Goal: Transaction & Acquisition: Book appointment/travel/reservation

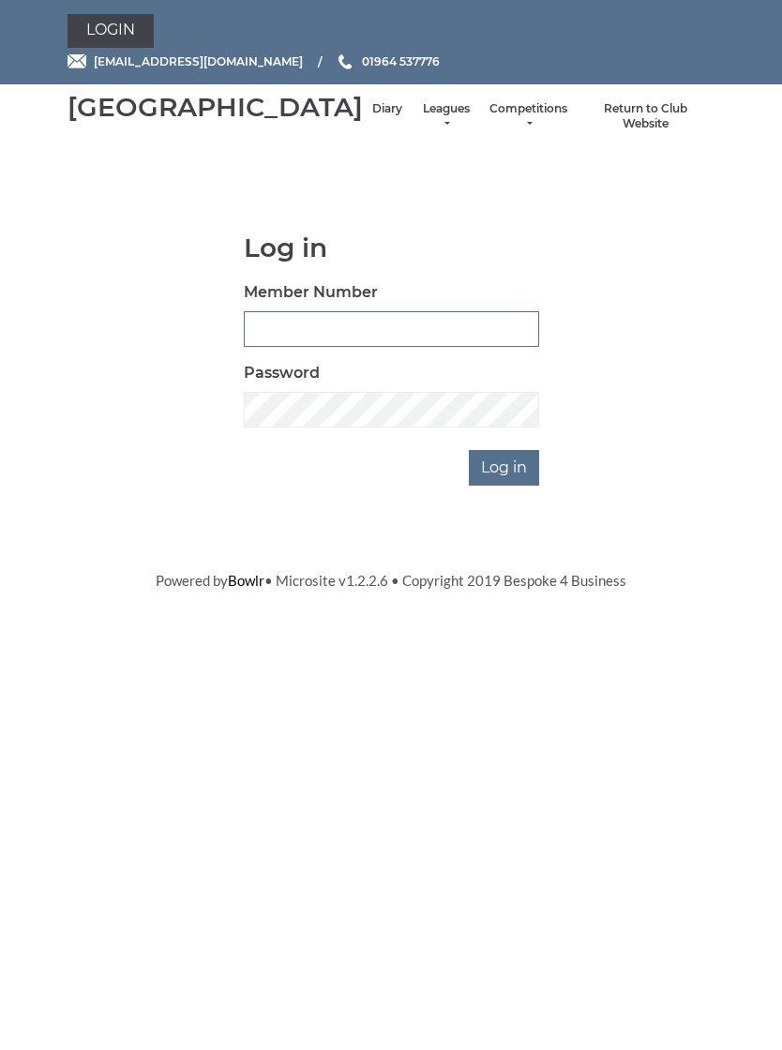
type input "1039"
click at [505, 485] on input "Log in" at bounding box center [504, 468] width 70 height 36
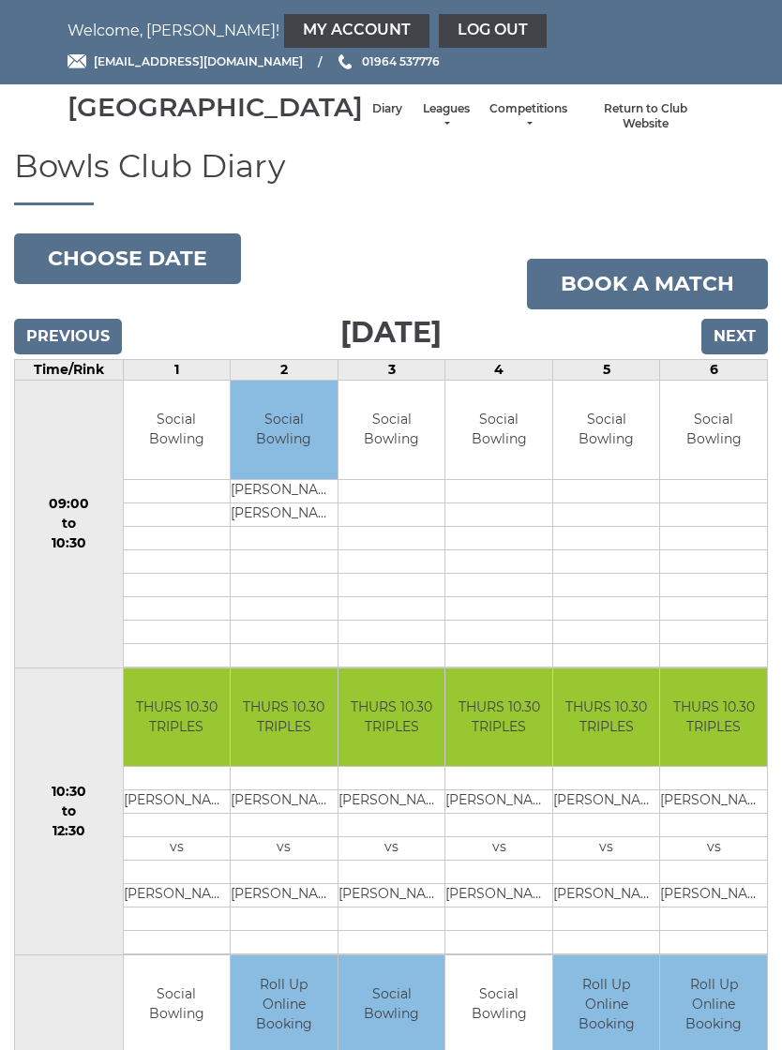
click at [660, 299] on link "Book a match" at bounding box center [647, 284] width 241 height 51
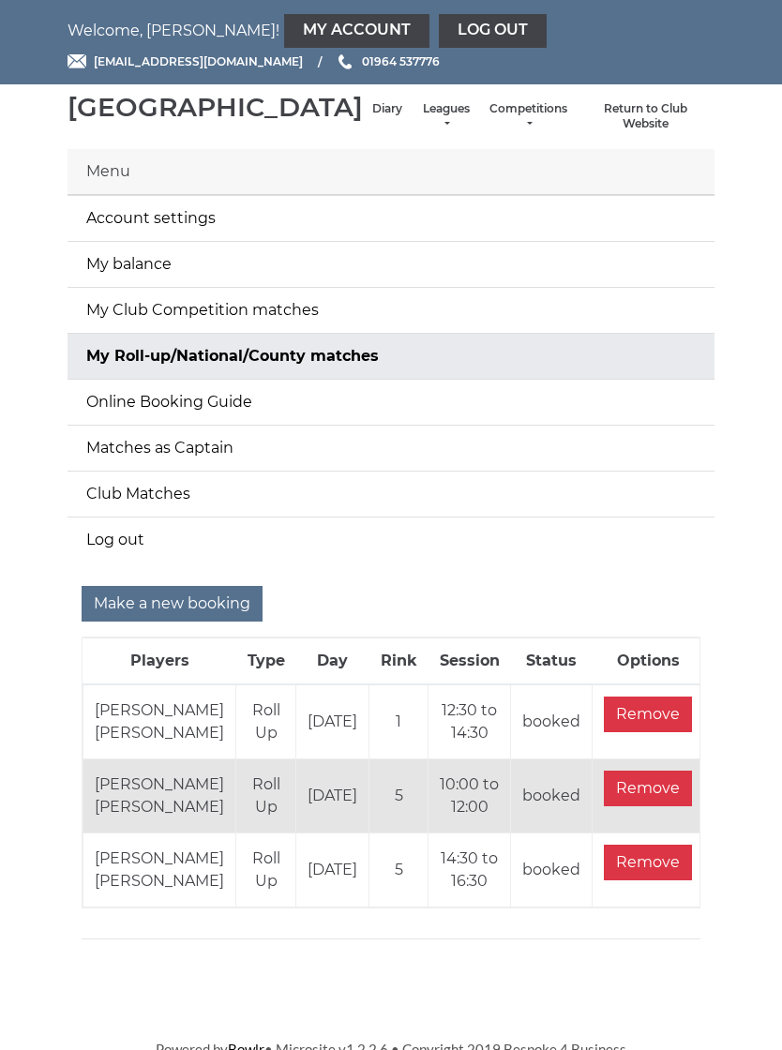
click at [199, 621] on input "Make a new booking" at bounding box center [172, 604] width 181 height 36
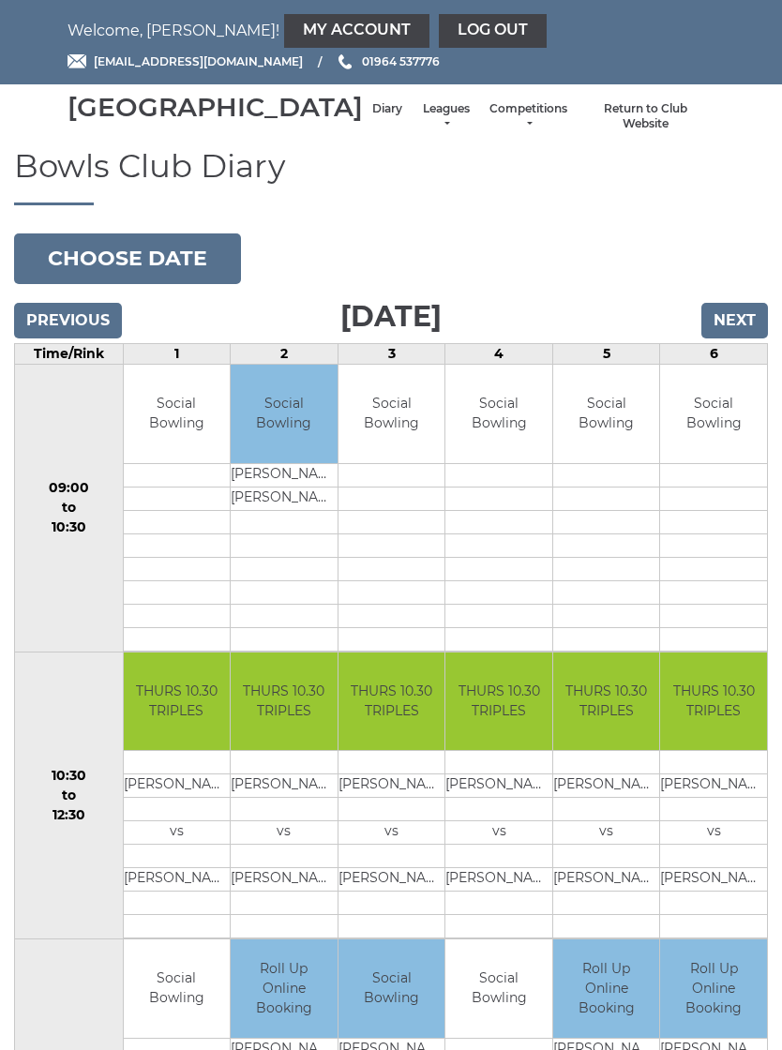
click at [745, 338] on input "Next" at bounding box center [734, 321] width 67 height 36
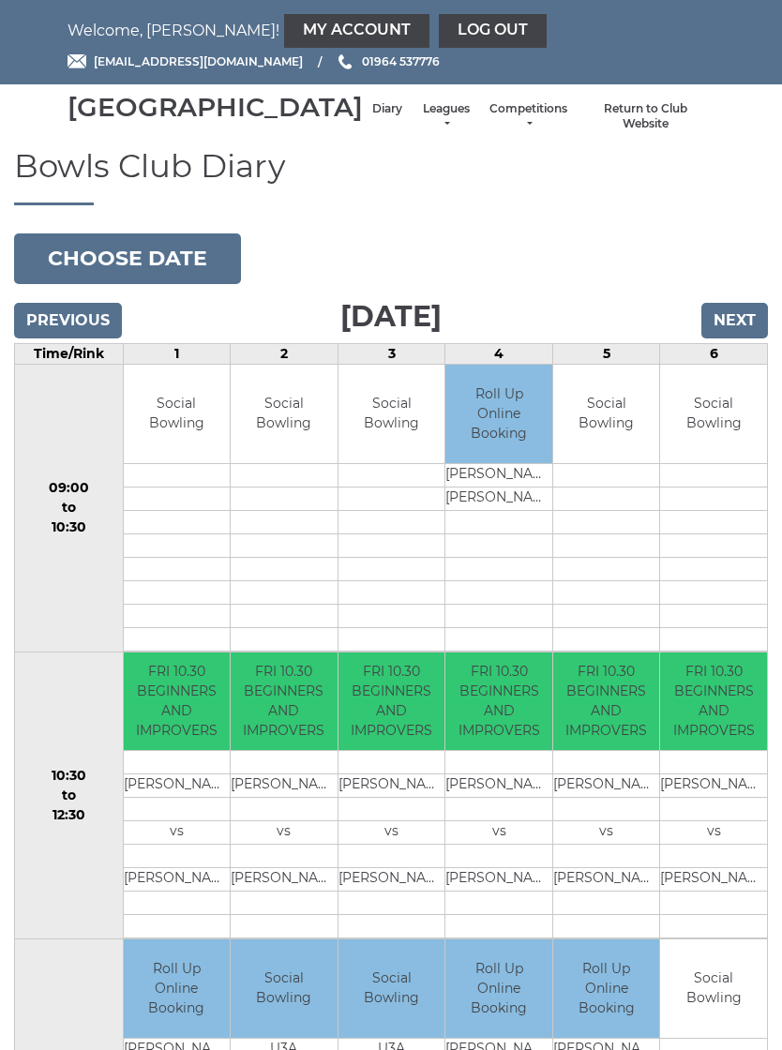
click at [175, 284] on button "Choose date" at bounding box center [127, 258] width 227 height 51
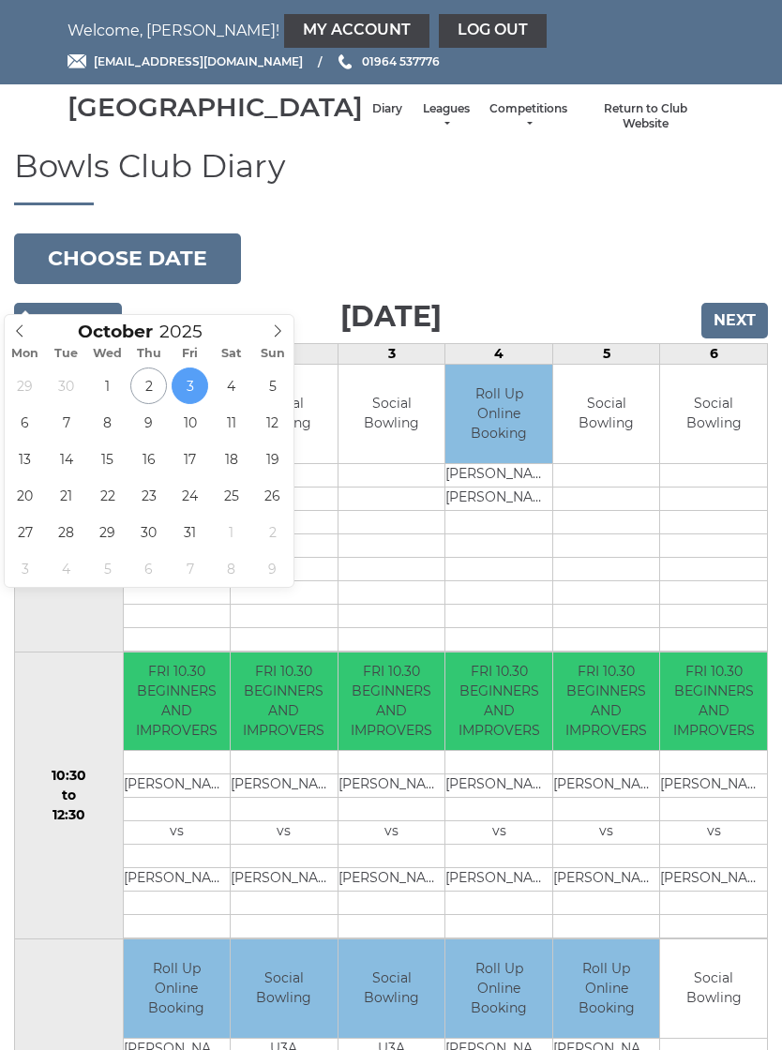
type input "2025-10-24"
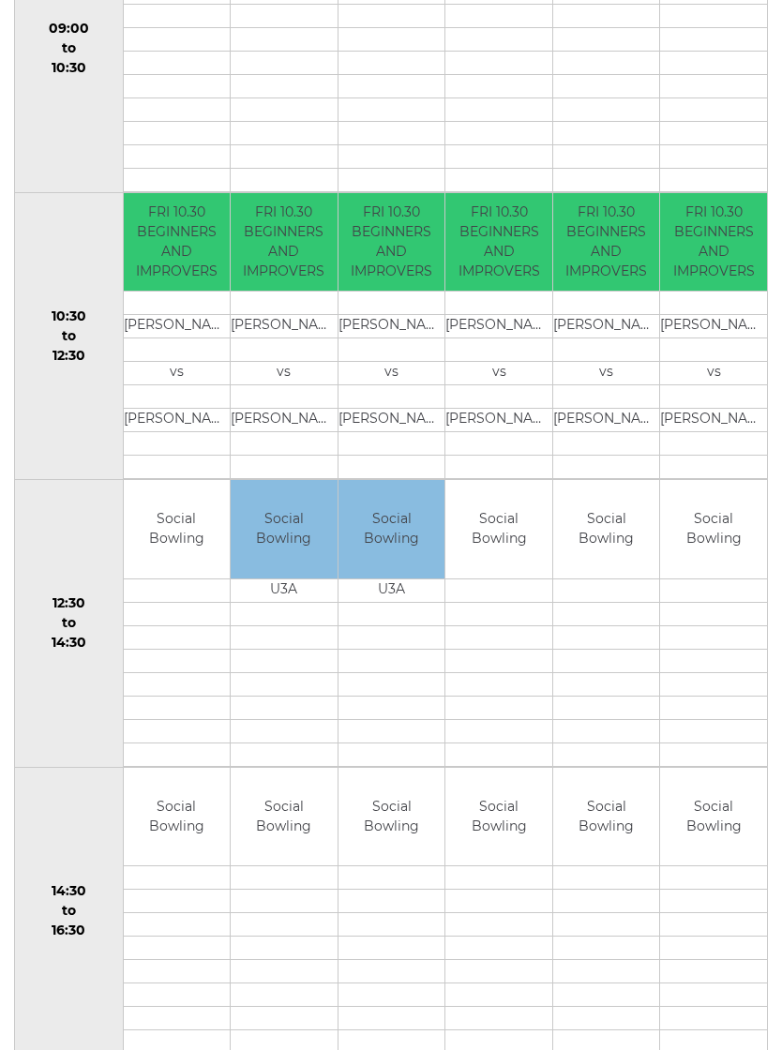
scroll to position [459, 0]
click at [0, 0] on link "Book slot" at bounding box center [0, 0] width 0 height 0
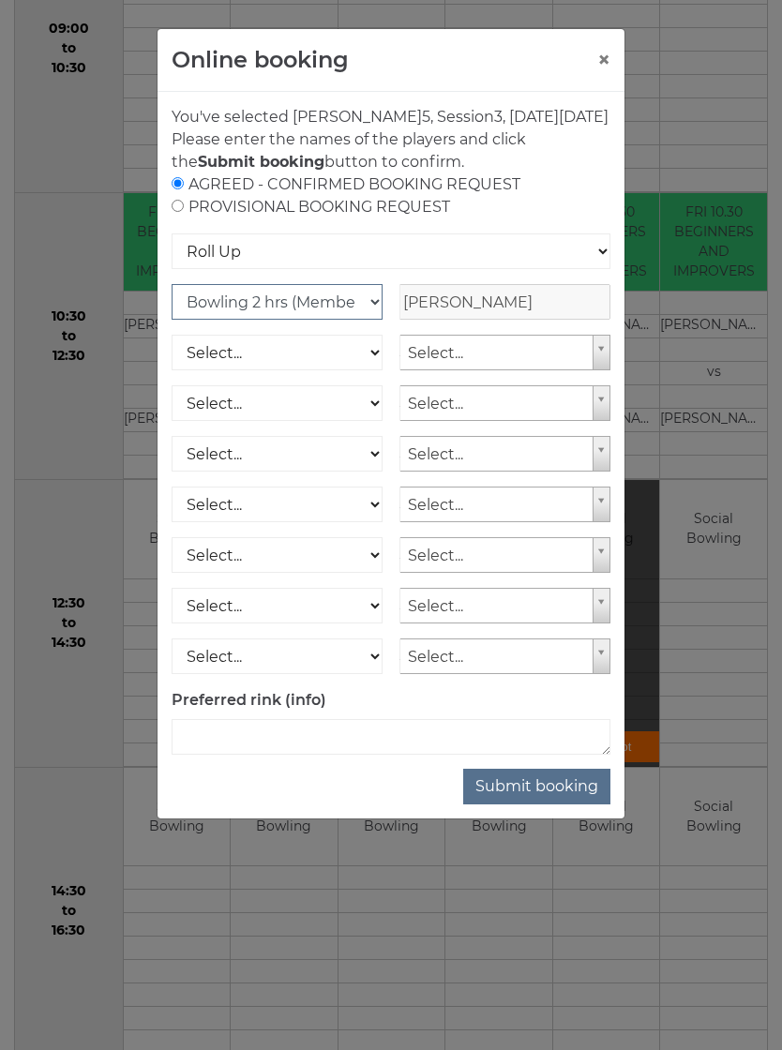
click at [374, 320] on select "Club Competition (Member) National (Member) Bowling 1.5 hrs (Member) Junior (Up…" at bounding box center [276, 302] width 211 height 36
select select "1_54"
click at [379, 370] on select "Select... Club Competition (Member) Club Competition (Visitor) National (Member…" at bounding box center [276, 353] width 211 height 36
select select "1_54"
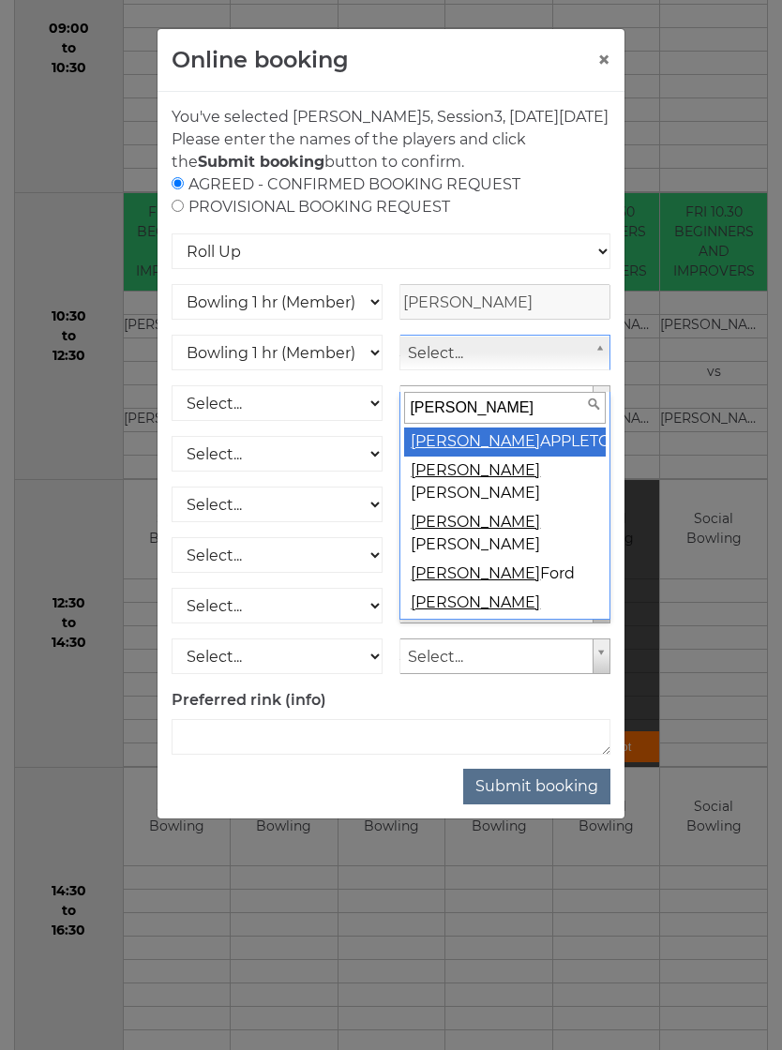
type input "john"
select select "934"
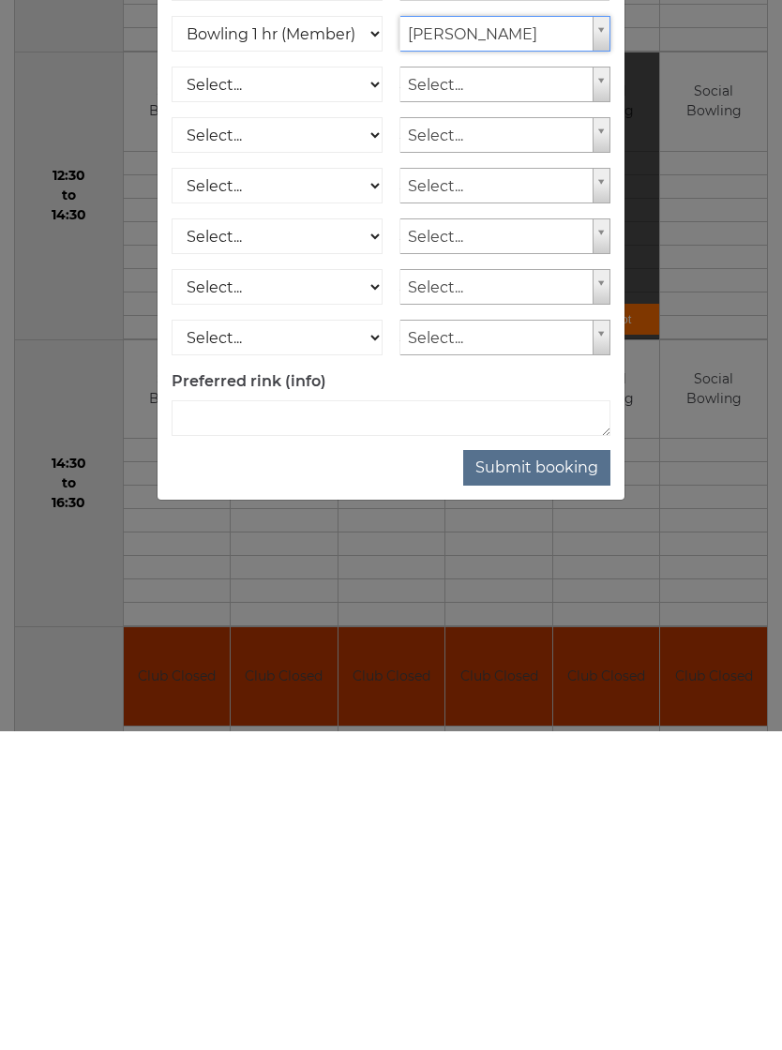
scroll to position [571, 0]
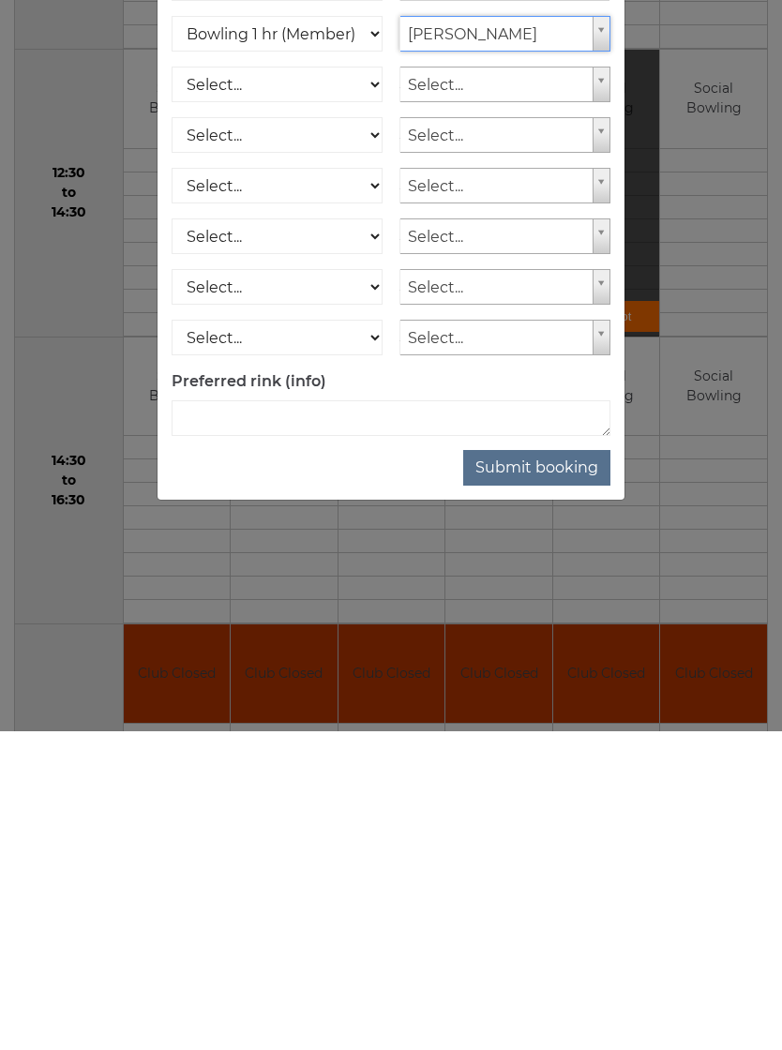
click at [555, 768] on button "Submit booking" at bounding box center [536, 786] width 147 height 36
click at [568, 798] on button "Submit booking" at bounding box center [536, 786] width 147 height 36
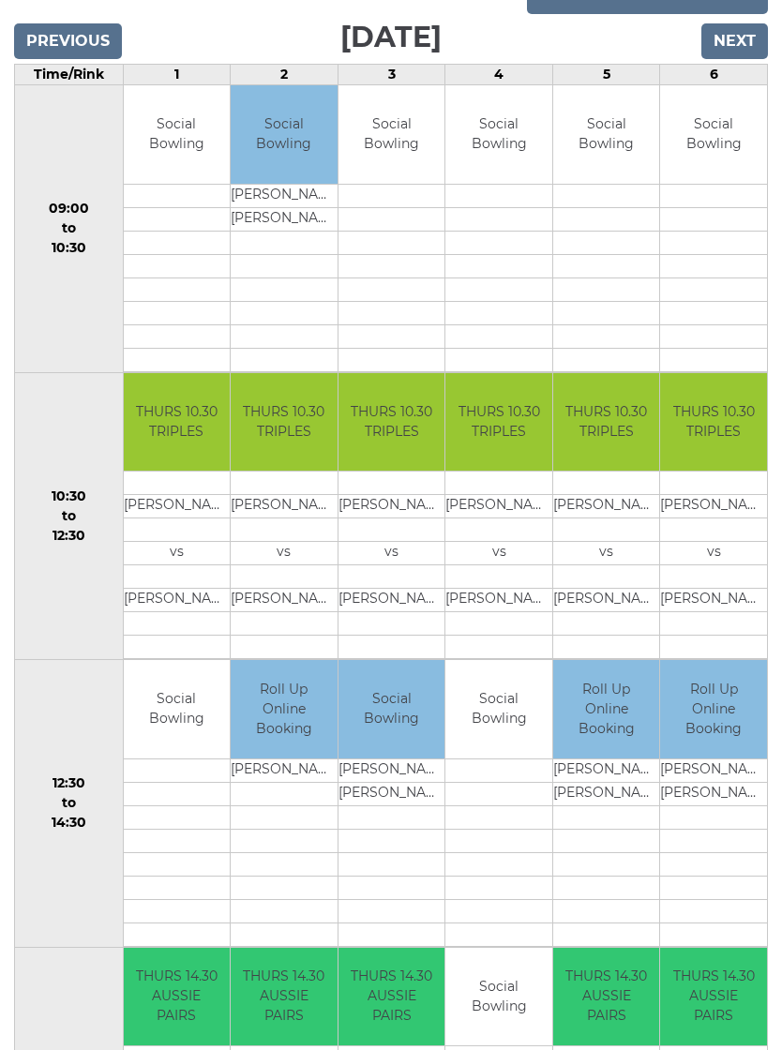
scroll to position [348, 0]
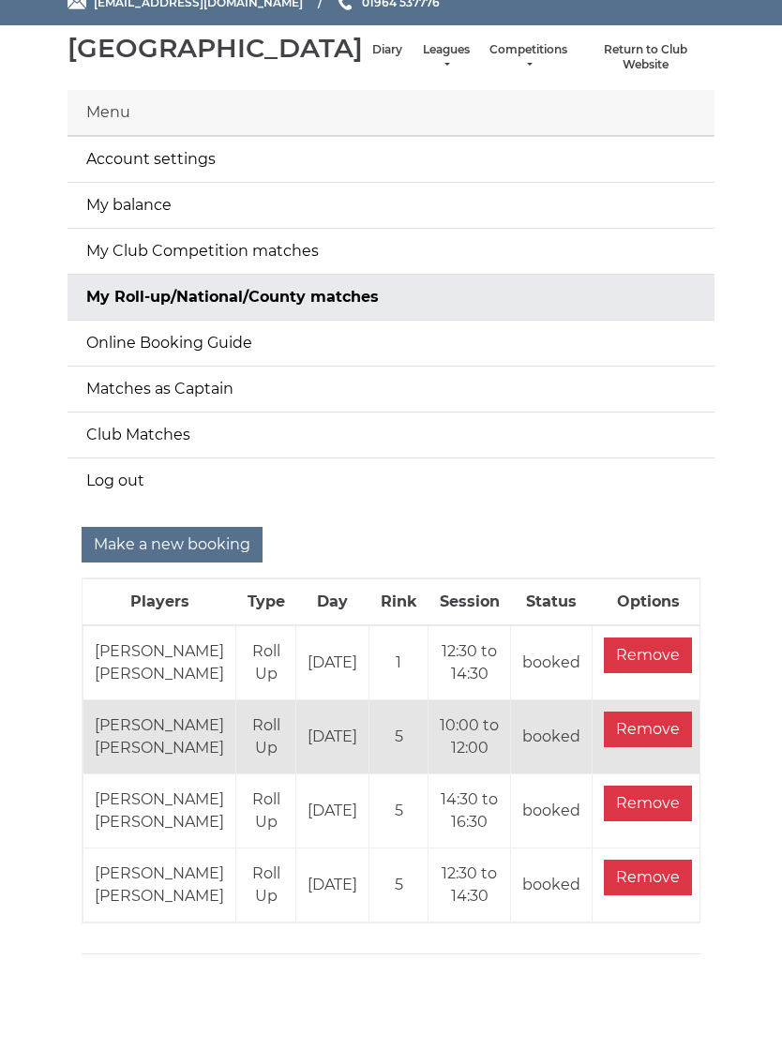
scroll to position [147, 0]
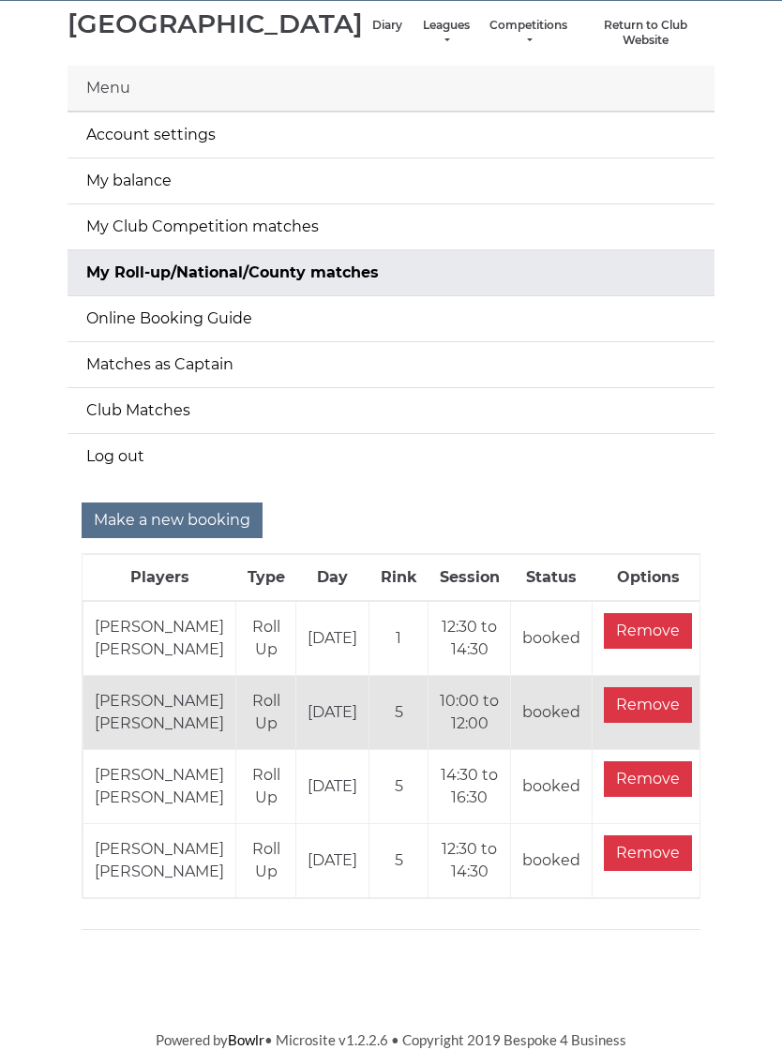
click at [193, 502] on input "Make a new booking" at bounding box center [172, 520] width 181 height 36
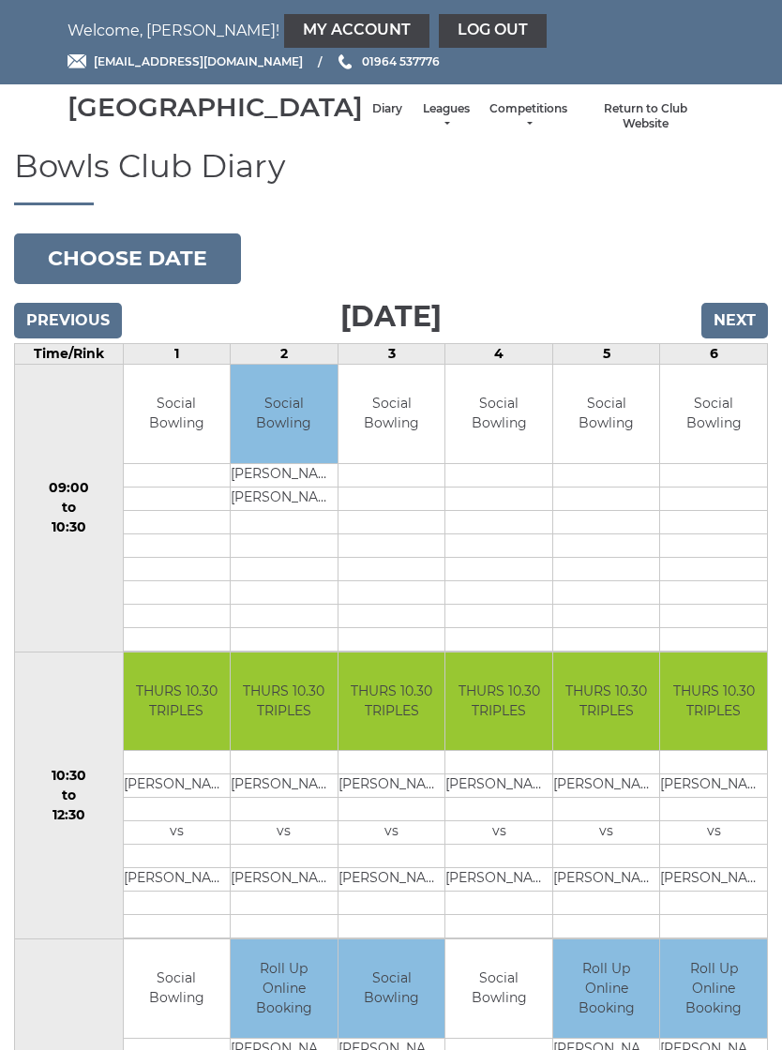
click at [169, 284] on button "Choose date" at bounding box center [127, 258] width 227 height 51
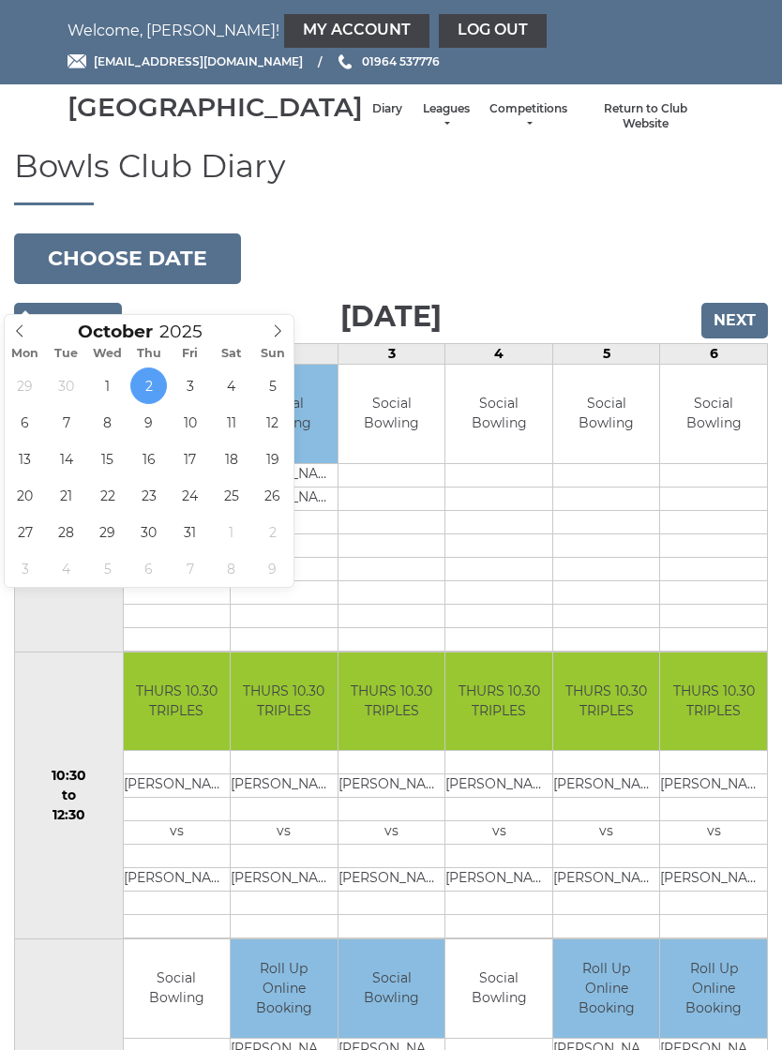
type input "2025-10-26"
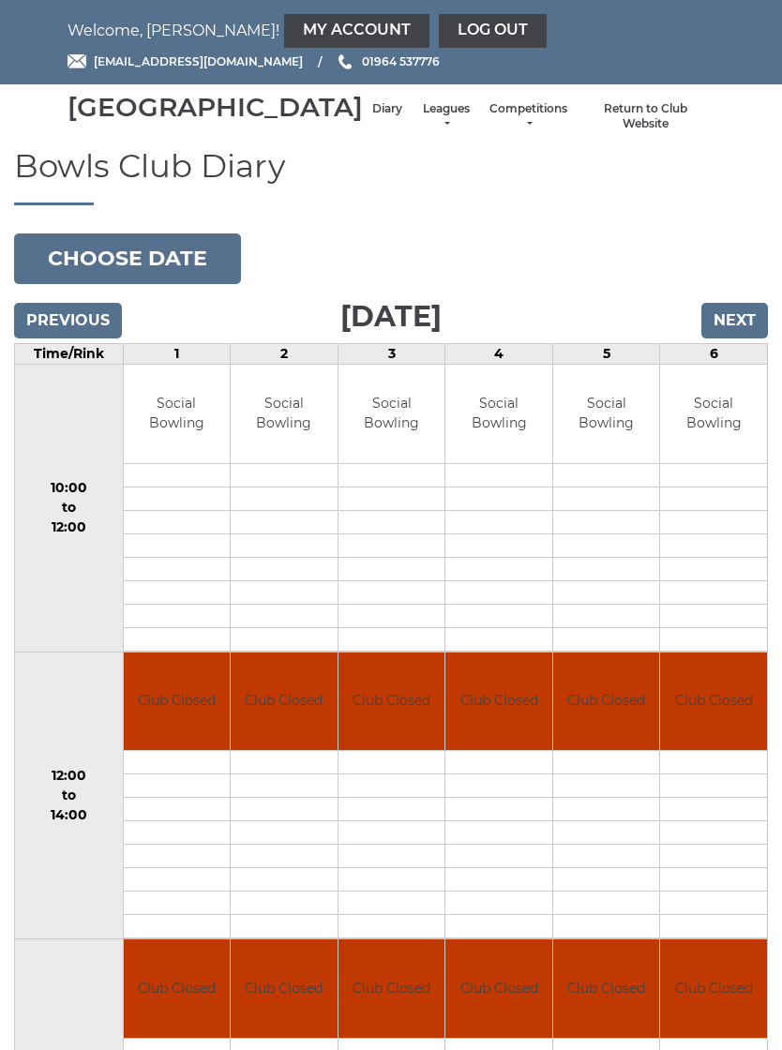
click at [0, 0] on link "Book slot" at bounding box center [0, 0] width 0 height 0
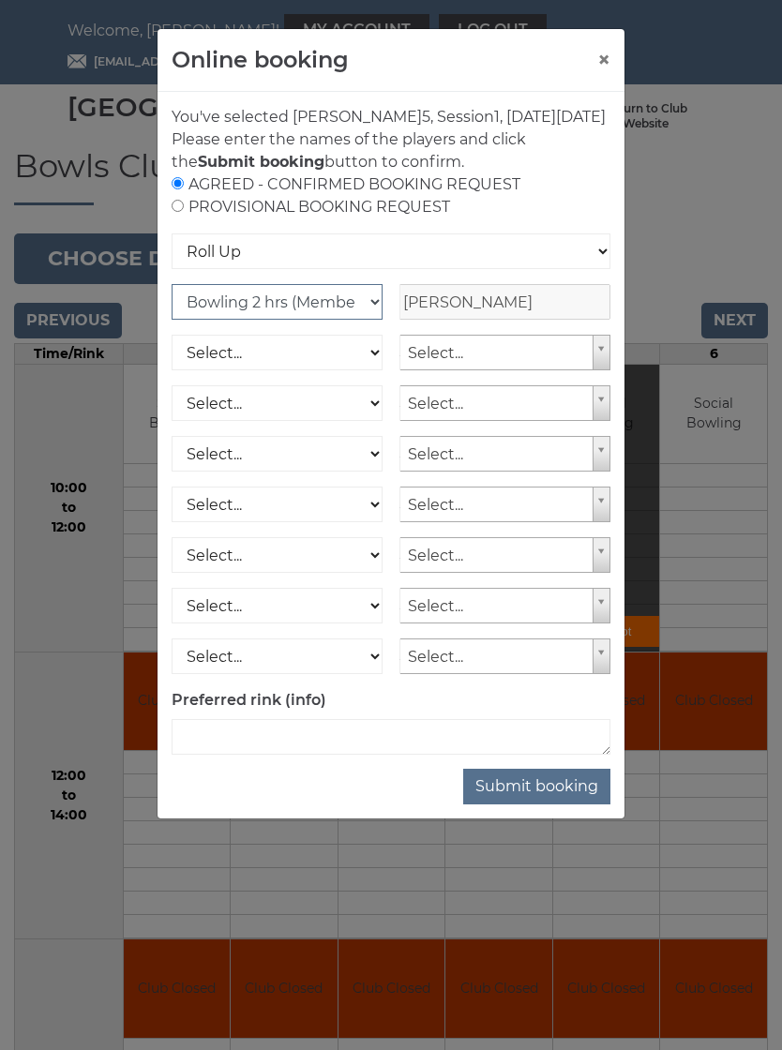
click at [380, 320] on select "Club Competition (Member) National (Member) Bowling 1.5 hrs (Member) Junior (Up…" at bounding box center [276, 302] width 211 height 36
select select "1_54"
click at [381, 370] on select "Select... Club Competition (Member) Club Competition (Visitor) National (Member…" at bounding box center [276, 353] width 211 height 36
select select "1_54"
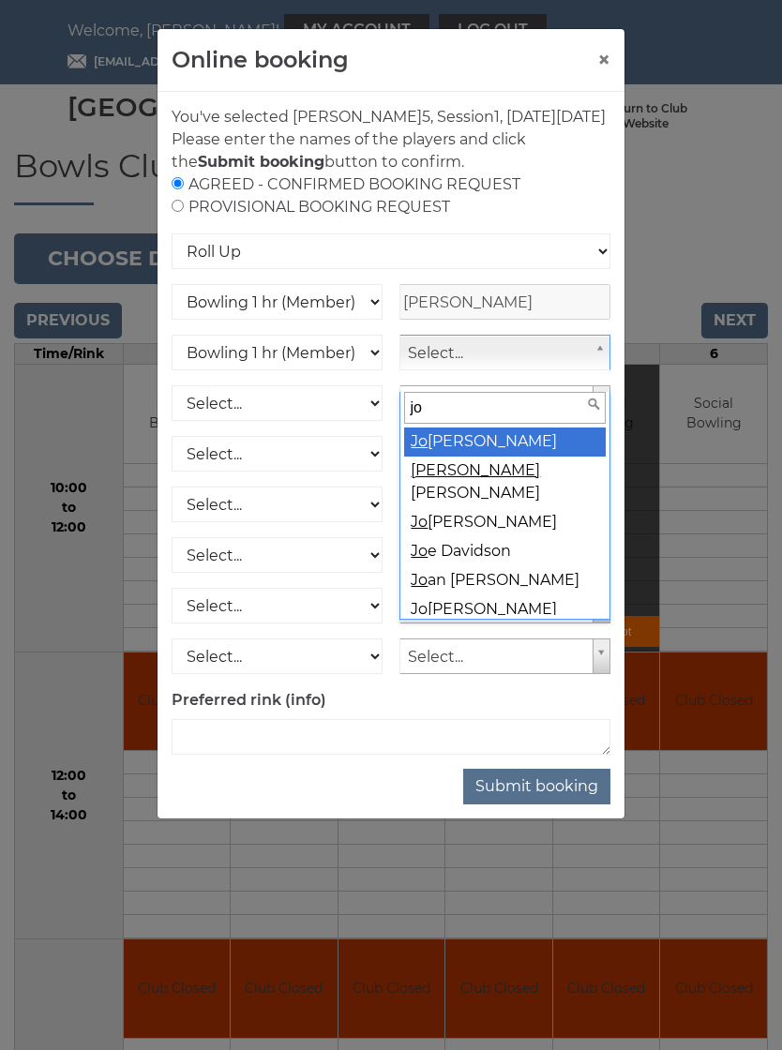
type input "j"
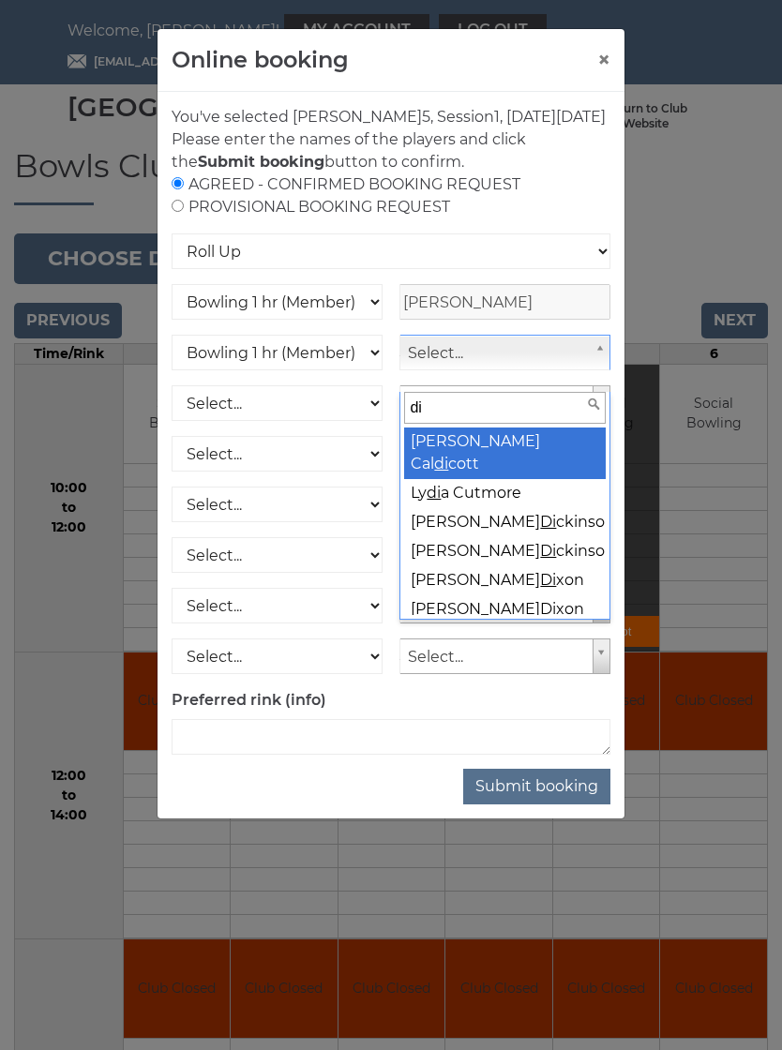
type input "d"
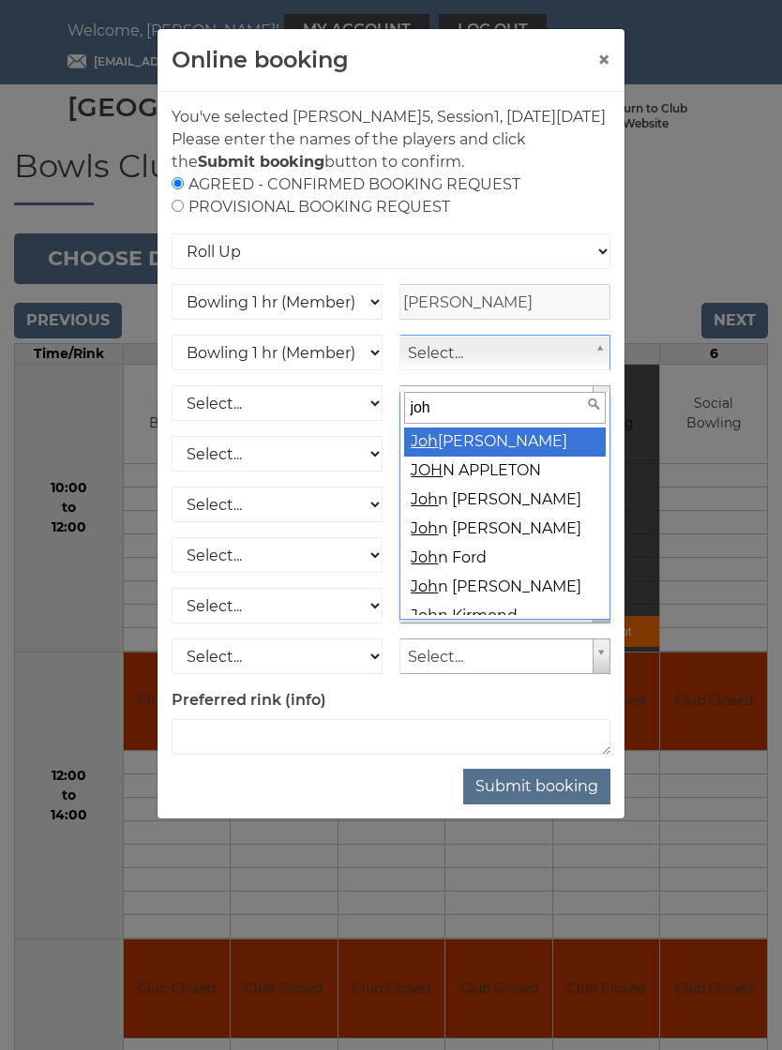
type input "john"
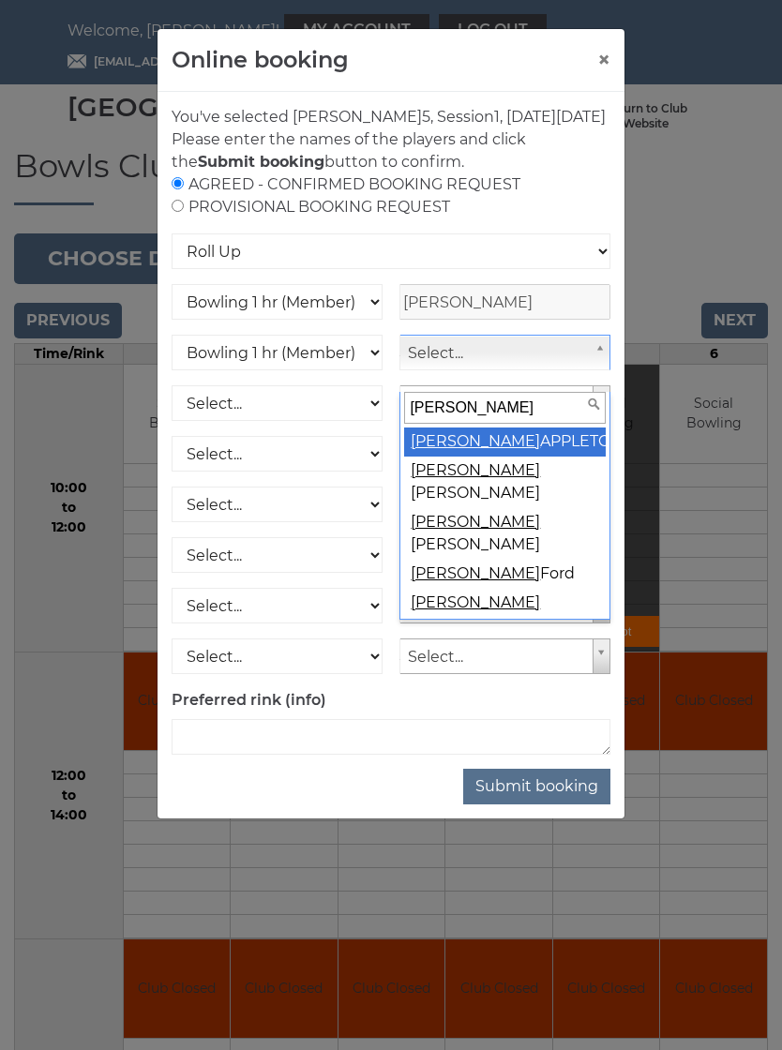
select select "934"
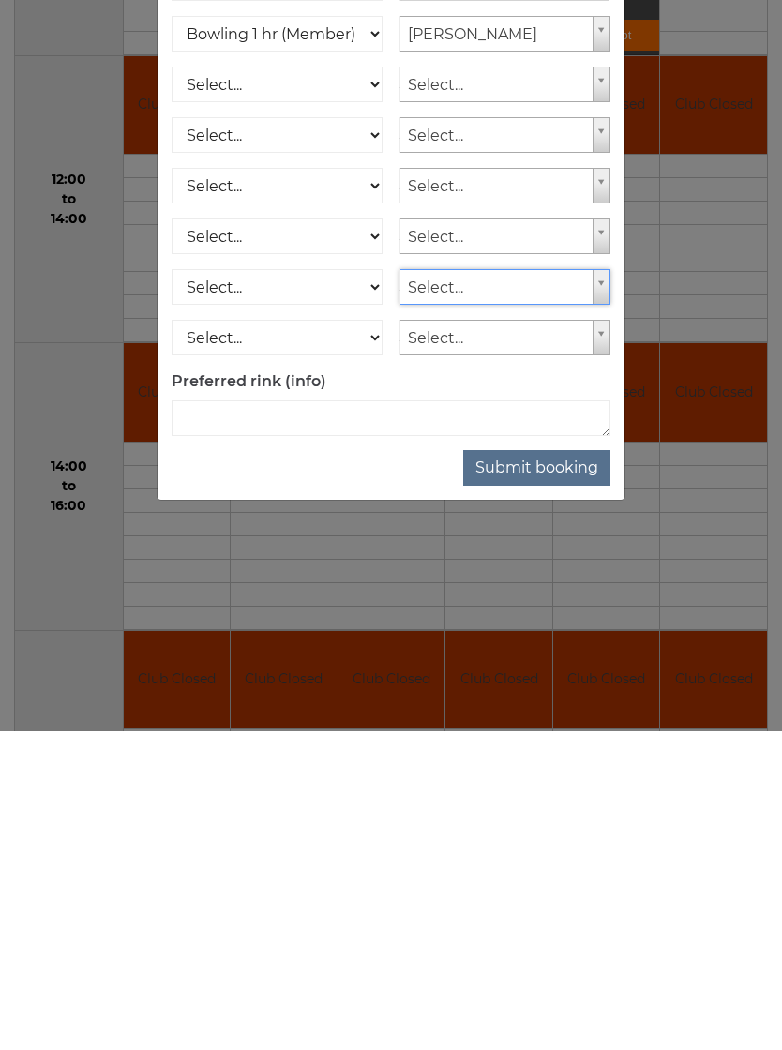
scroll to position [337, 0]
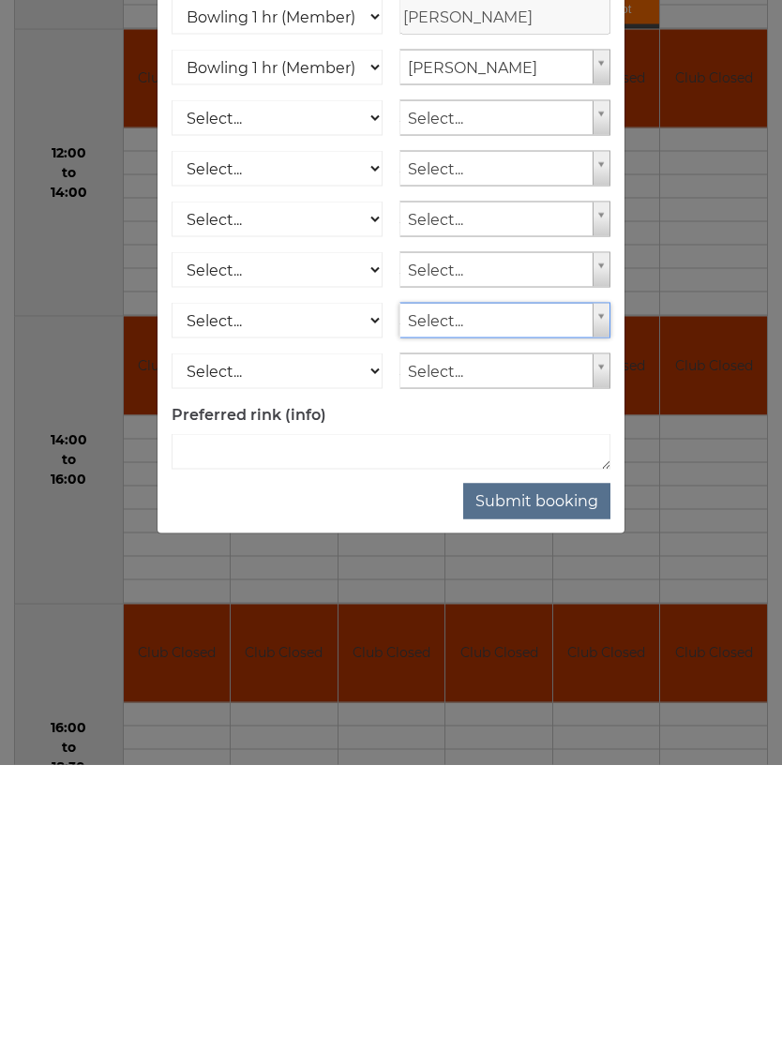
click at [556, 768] on button "Submit booking" at bounding box center [536, 786] width 147 height 36
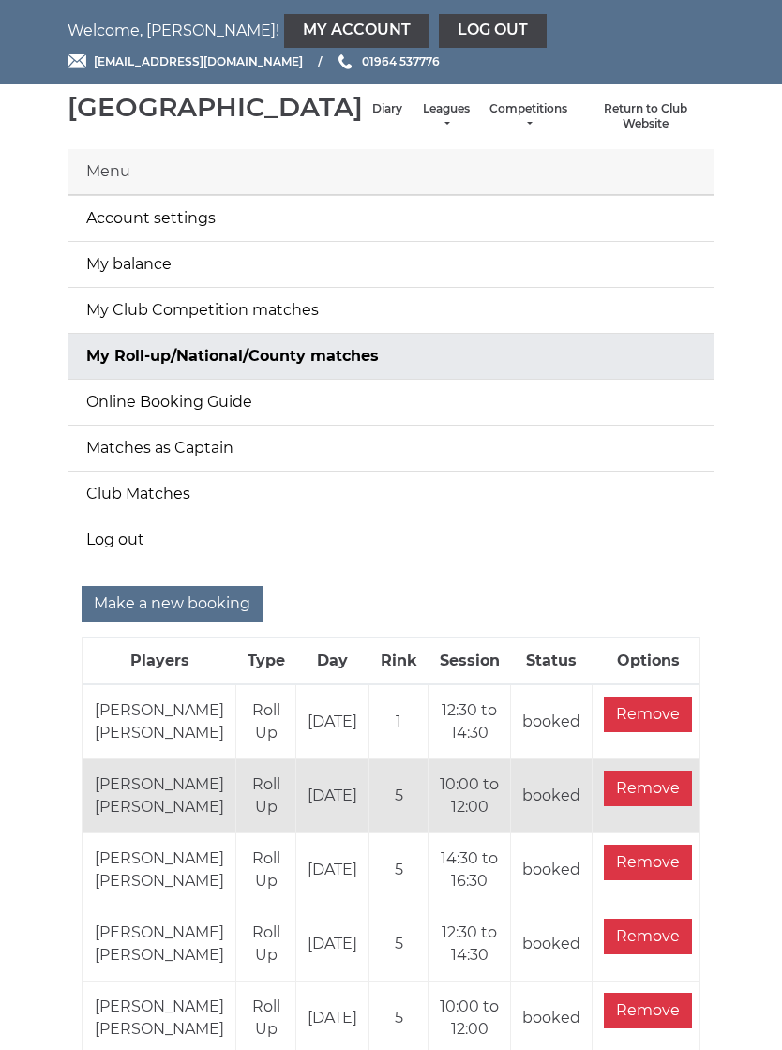
click at [284, 37] on link "My Account" at bounding box center [356, 31] width 145 height 34
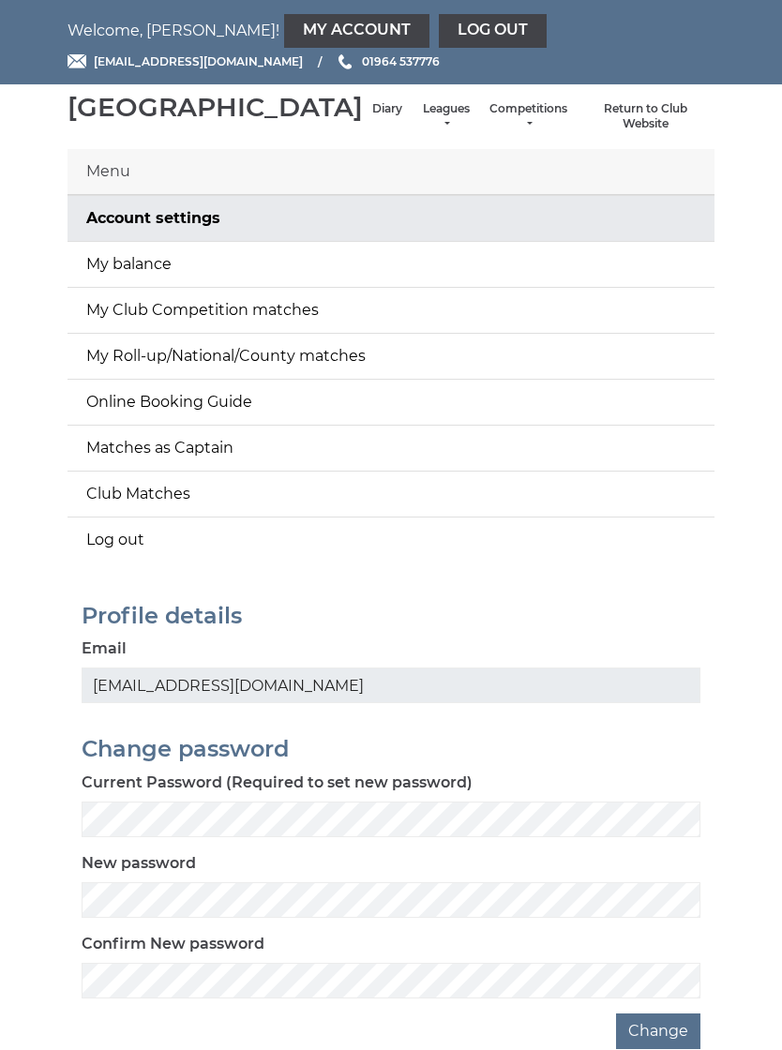
click at [284, 25] on link "My Account" at bounding box center [356, 31] width 145 height 34
click at [152, 284] on link "My balance" at bounding box center [390, 264] width 647 height 45
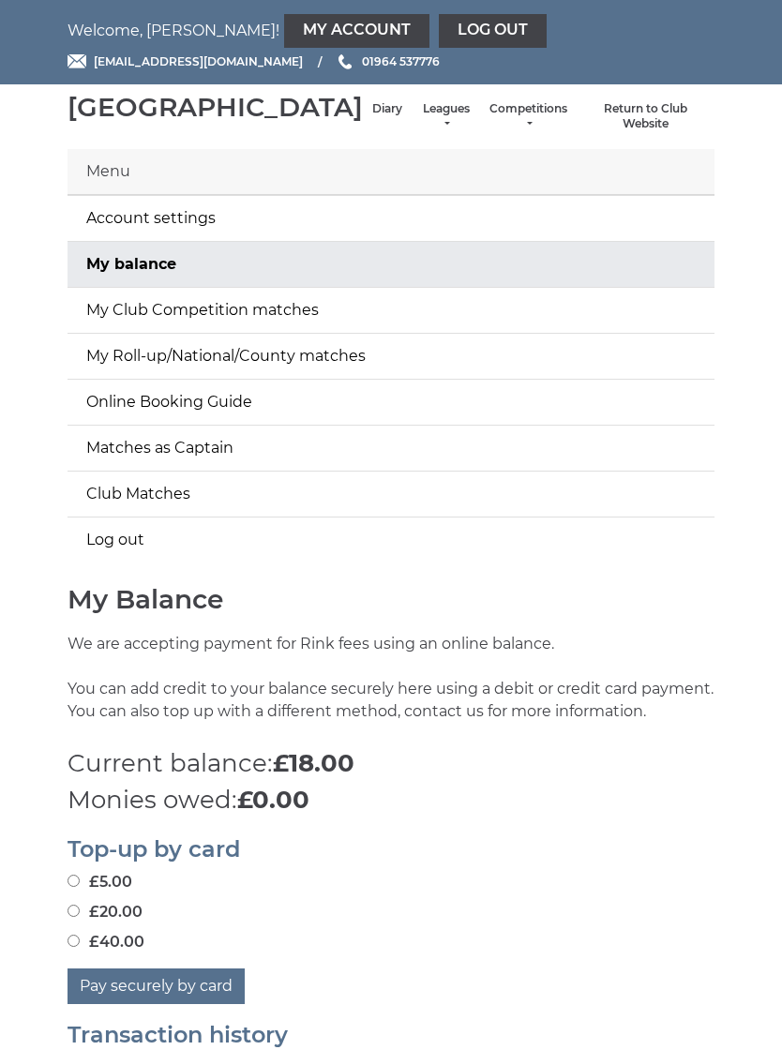
scroll to position [116, 0]
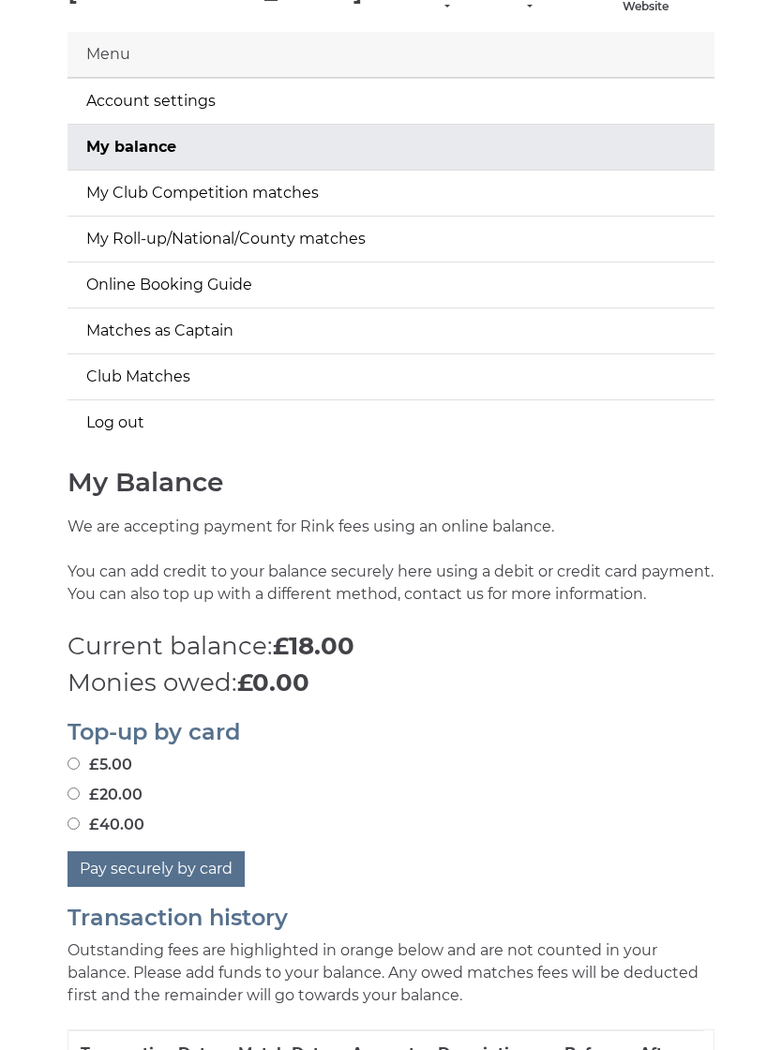
click at [120, 807] on label "£20.00" at bounding box center [104, 795] width 75 height 22
click at [80, 800] on input "£20.00" at bounding box center [73, 794] width 12 height 12
radio input "true"
click at [183, 887] on button "Pay securely by card" at bounding box center [155, 870] width 177 height 36
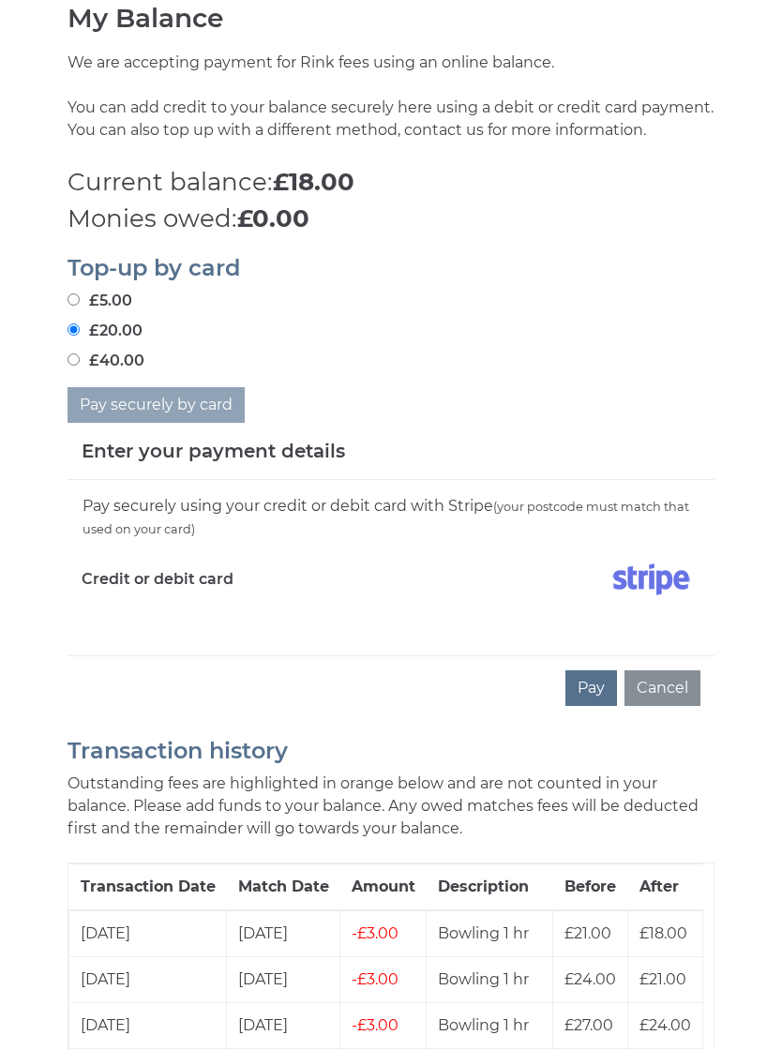
scroll to position [583, 0]
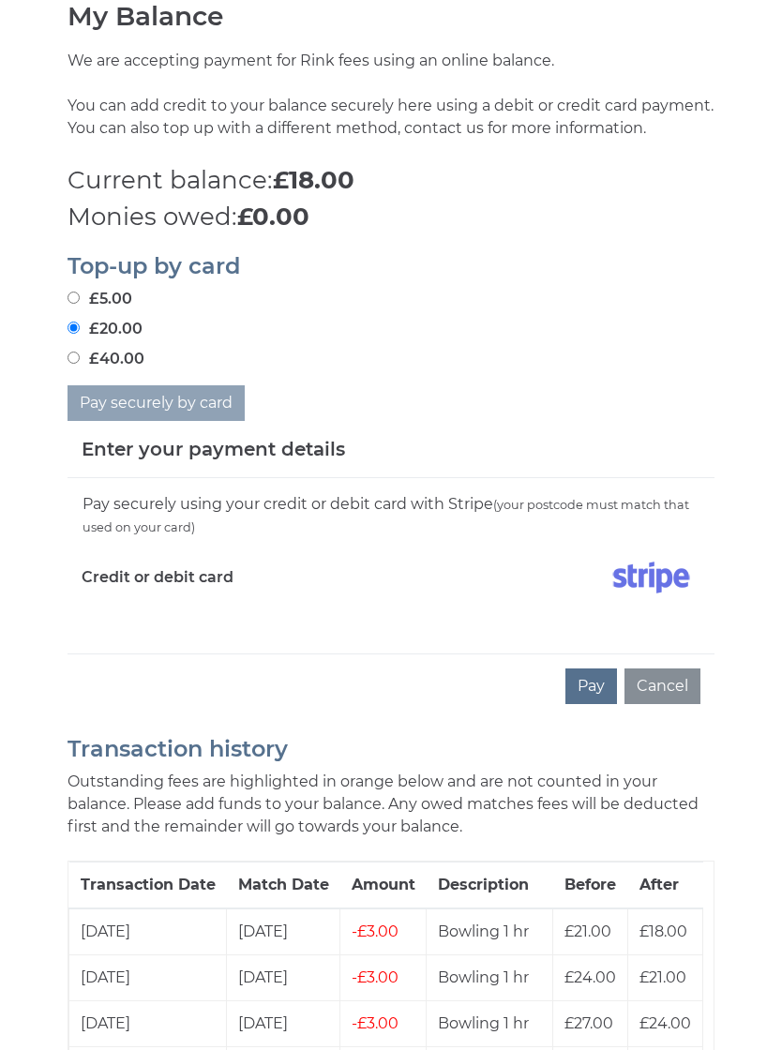
click at [529, 534] on small "(your postcode must match that used on your card)" at bounding box center [385, 516] width 606 height 37
click at [603, 704] on button "Pay" at bounding box center [591, 686] width 52 height 36
